Goal: Information Seeking & Learning: Find specific fact

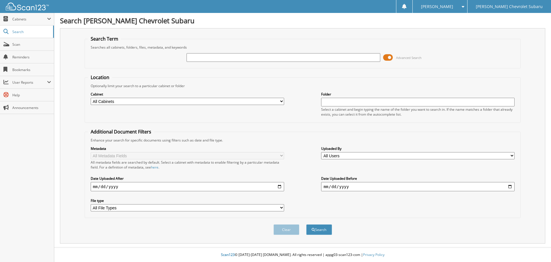
click at [388, 57] on span at bounding box center [388, 57] width 10 height 9
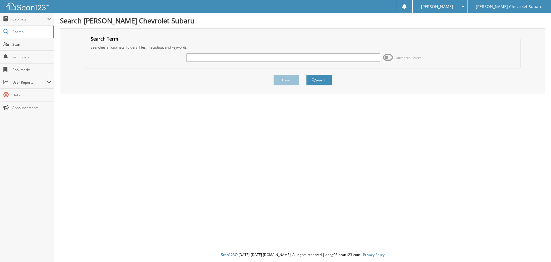
paste input "[US_VEHICLE_IDENTIFICATION_NUMBER]"
type input "[US_VEHICLE_IDENTIFICATION_NUMBER]"
click at [322, 80] on button "Search" at bounding box center [319, 80] width 26 height 11
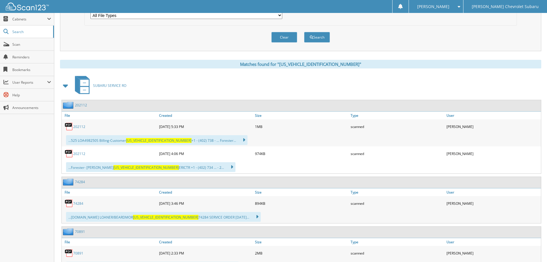
scroll to position [201, 0]
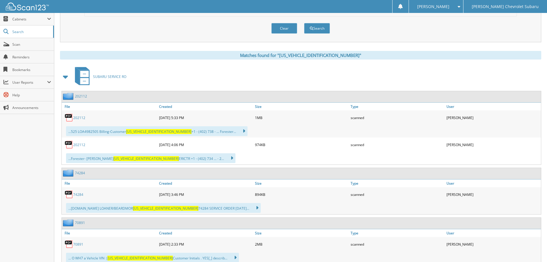
click at [76, 118] on link "202112" at bounding box center [79, 117] width 12 height 5
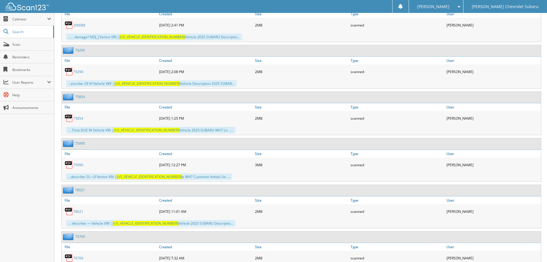
scroll to position [1129, 0]
